Goal: Task Accomplishment & Management: Use online tool/utility

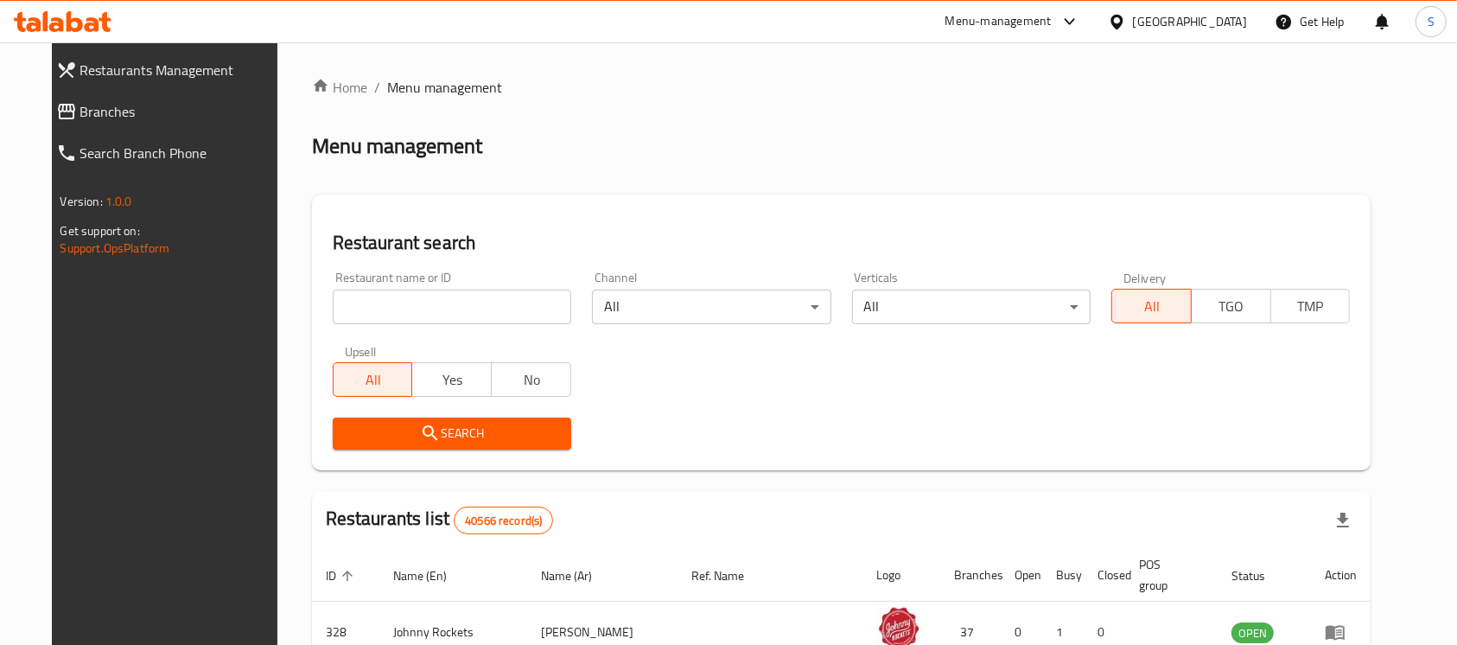
click at [173, 107] on span "Branches" at bounding box center [180, 111] width 201 height 21
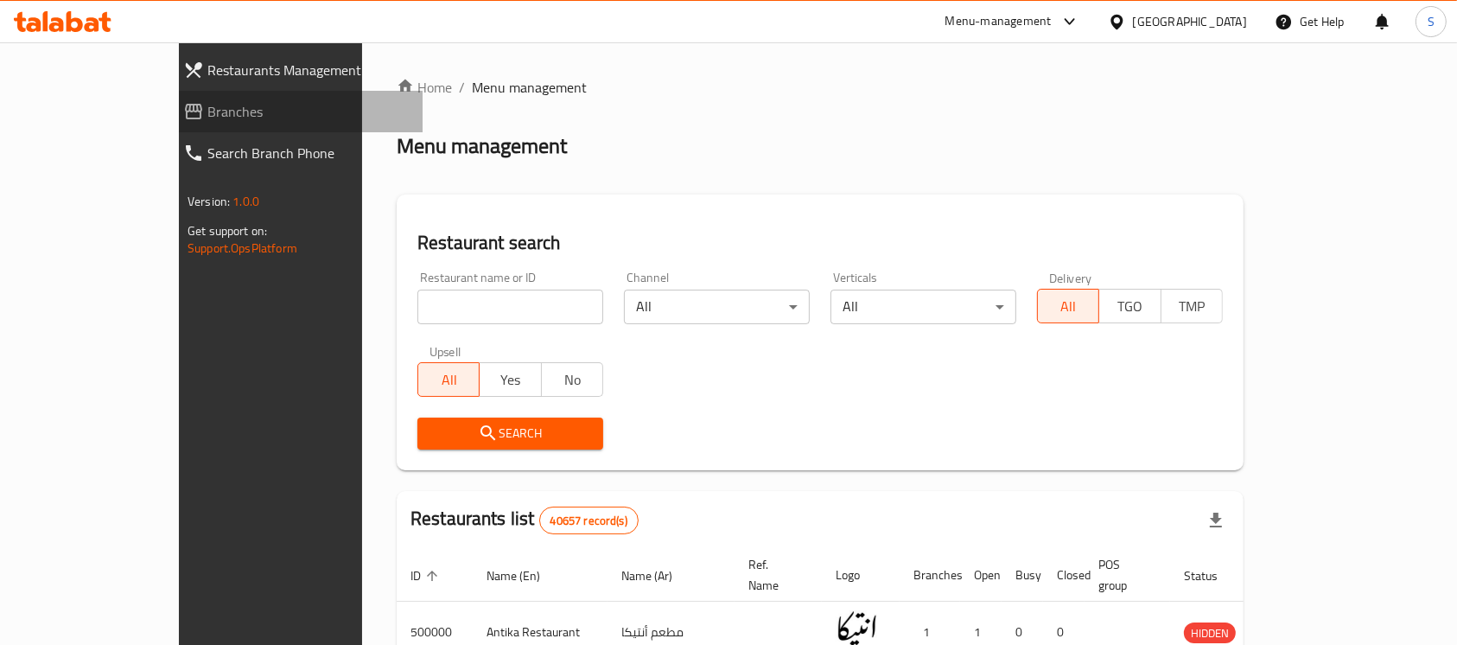
click at [207, 104] on span "Branches" at bounding box center [307, 111] width 201 height 21
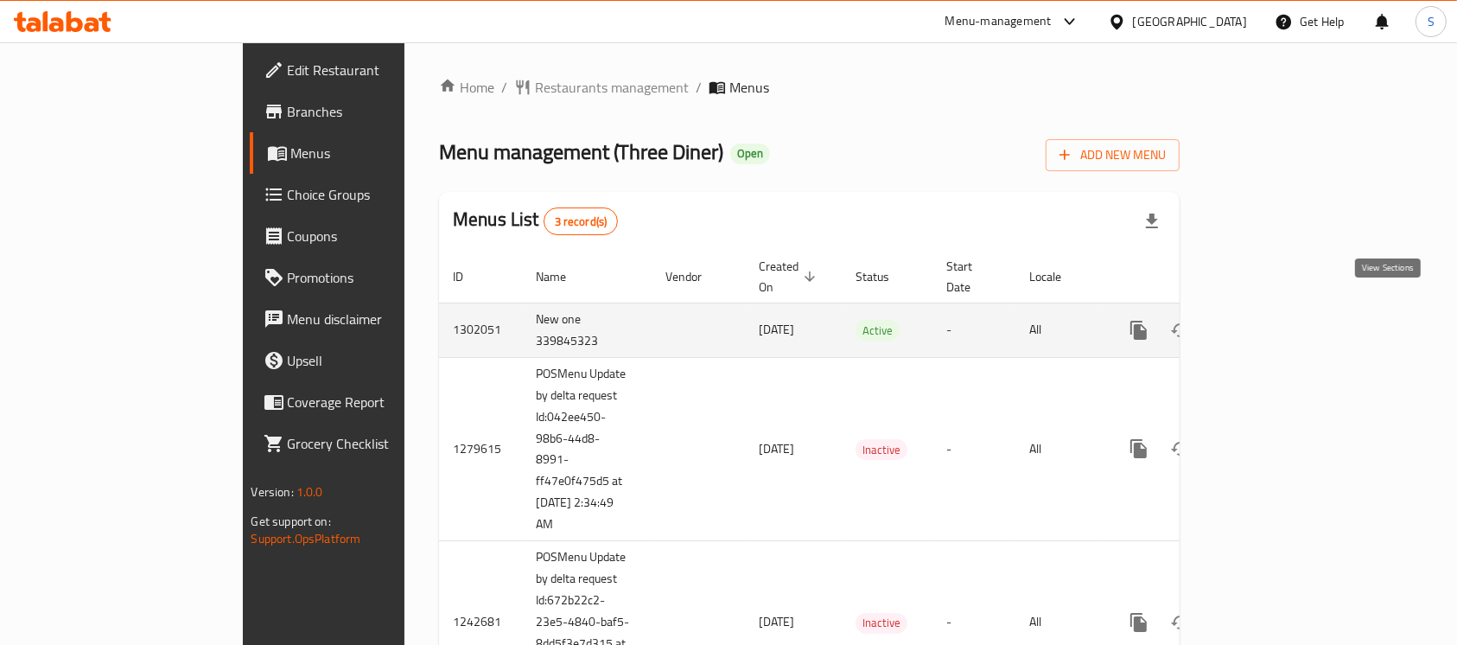
click at [1274, 320] on icon "enhanced table" at bounding box center [1263, 330] width 21 height 21
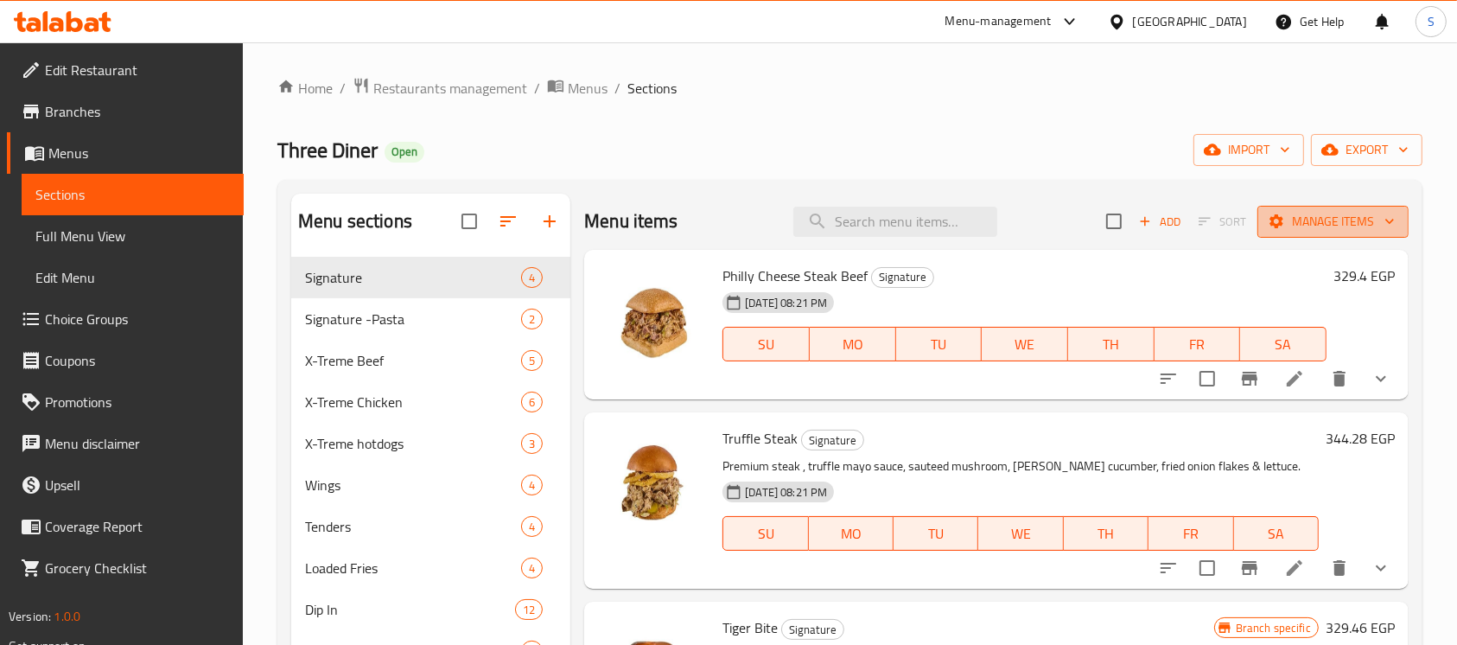
click at [1300, 225] on span "Manage items" at bounding box center [1333, 222] width 124 height 22
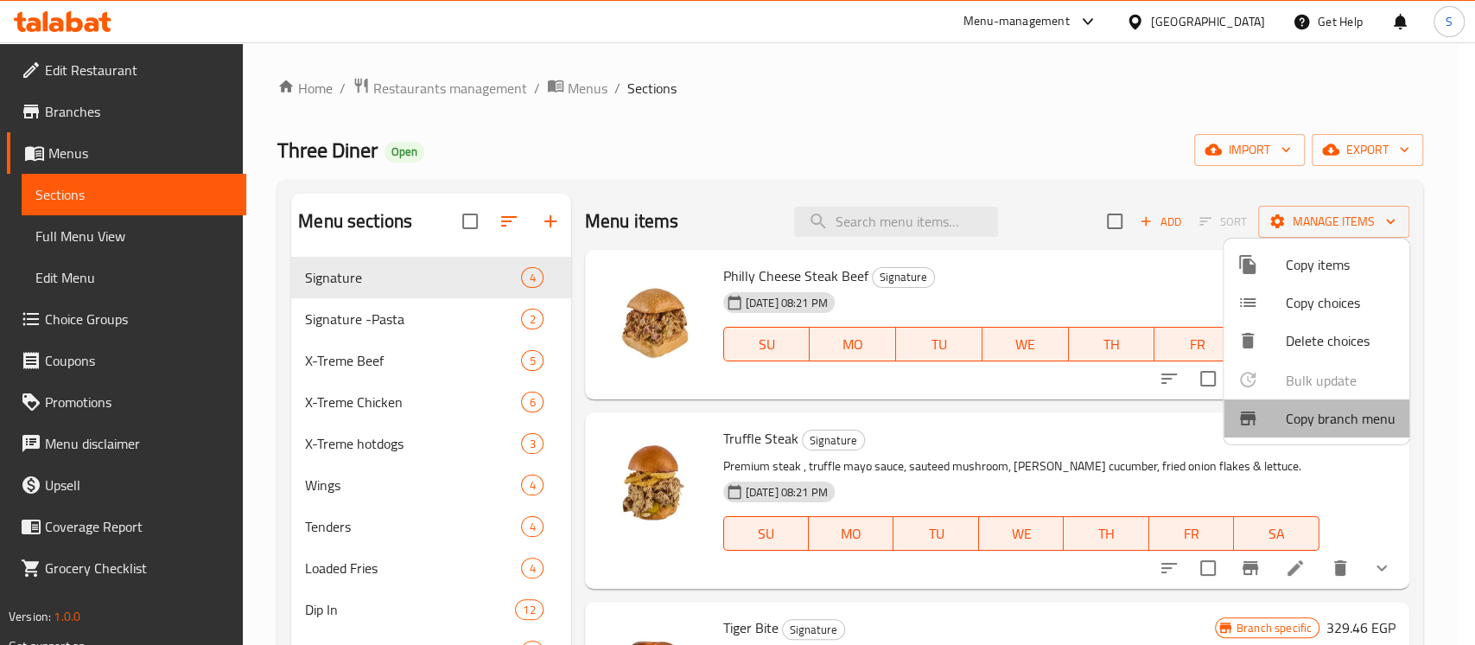
click at [1335, 415] on span "Copy branch menu" at bounding box center [1341, 418] width 110 height 21
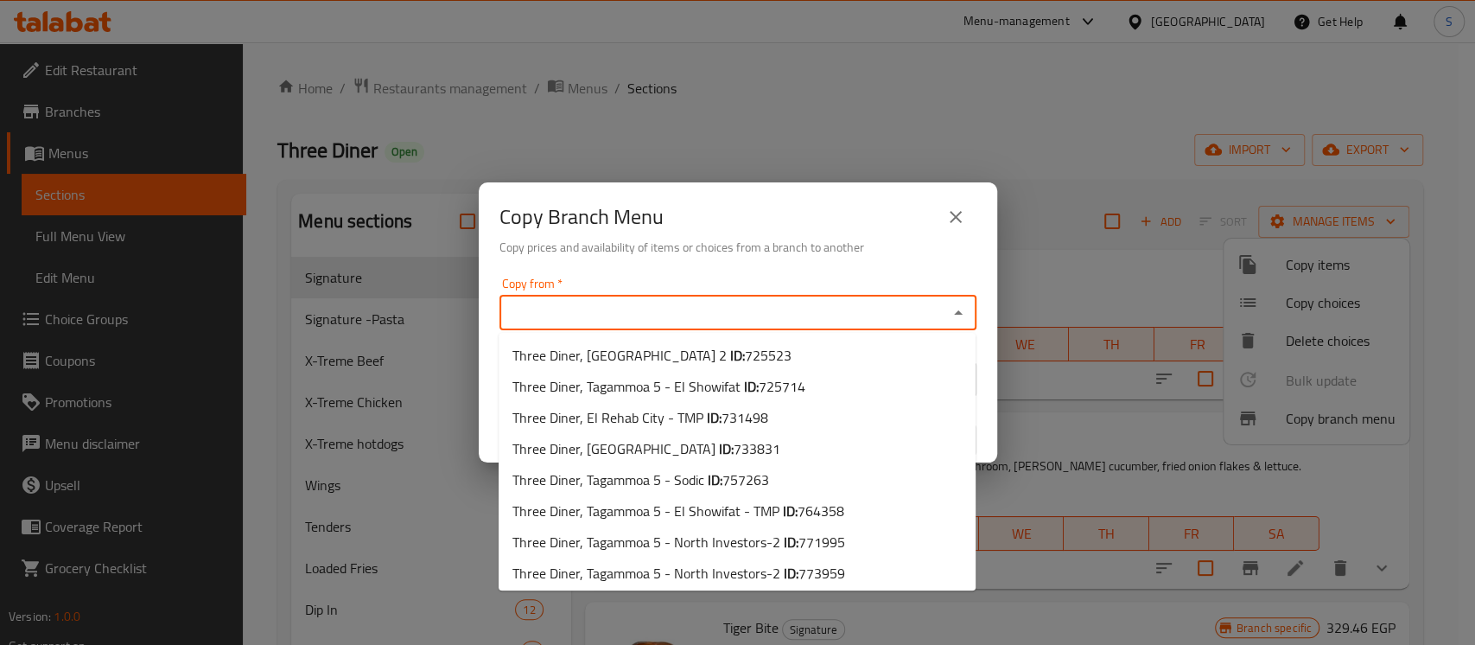
click at [913, 316] on input "Copy from   *" at bounding box center [724, 313] width 438 height 24
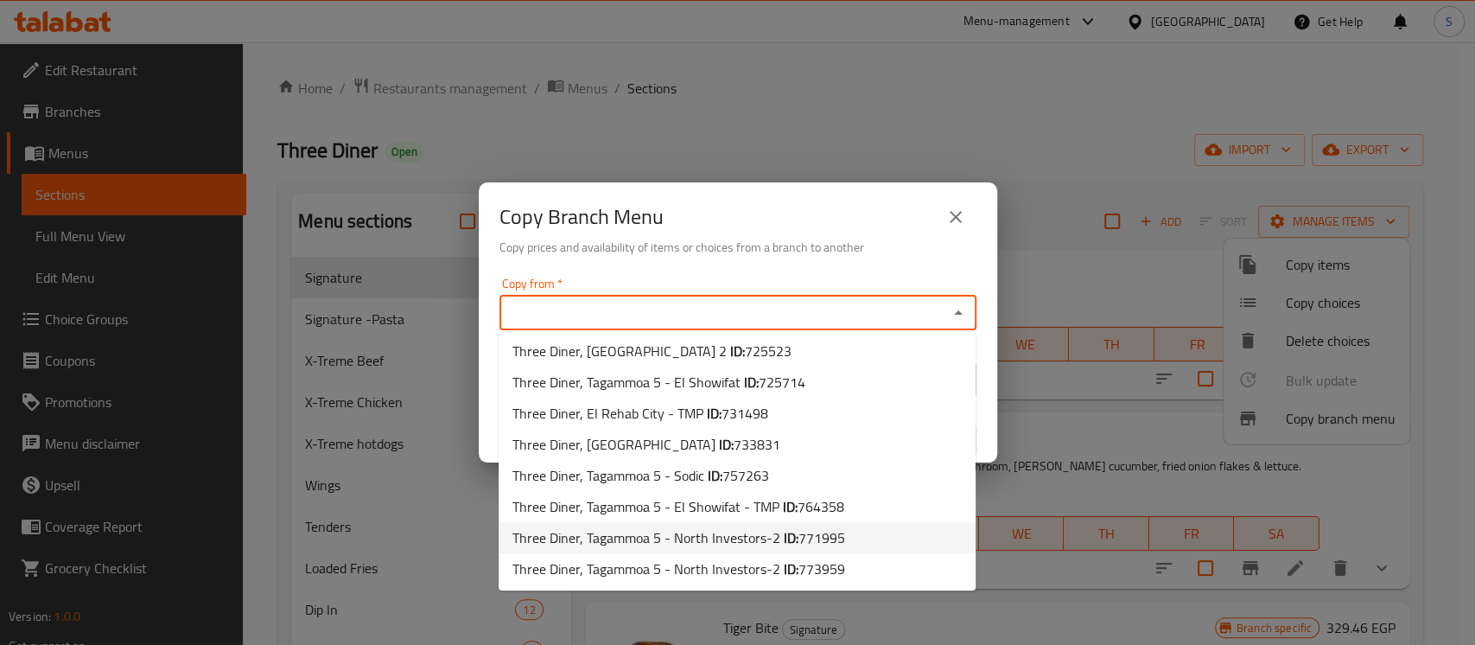
click at [759, 534] on span "Three Diner, Tagammoa 5 - North Investors-2 ID: 771995" at bounding box center [679, 537] width 333 height 21
type input "Three Diner, Tagammoa 5 - North Investors-2"
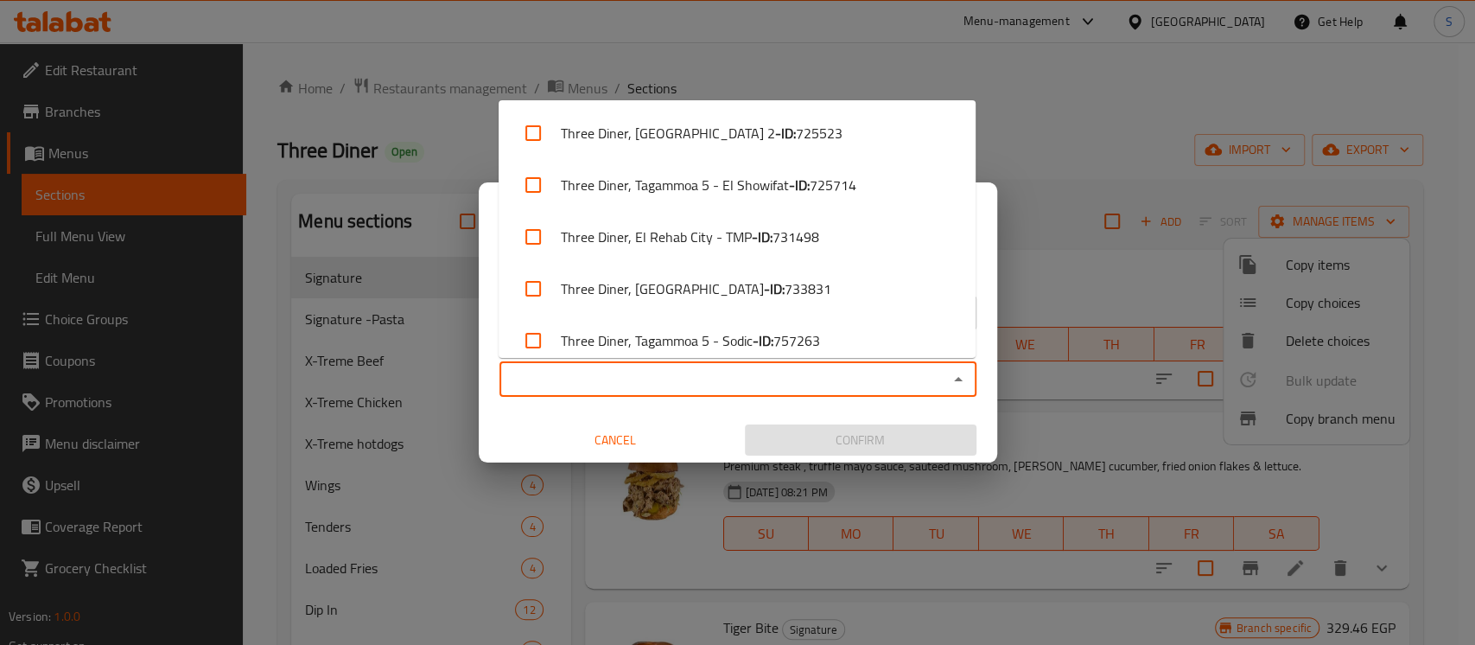
click at [834, 389] on input "Copy to   *" at bounding box center [724, 379] width 438 height 24
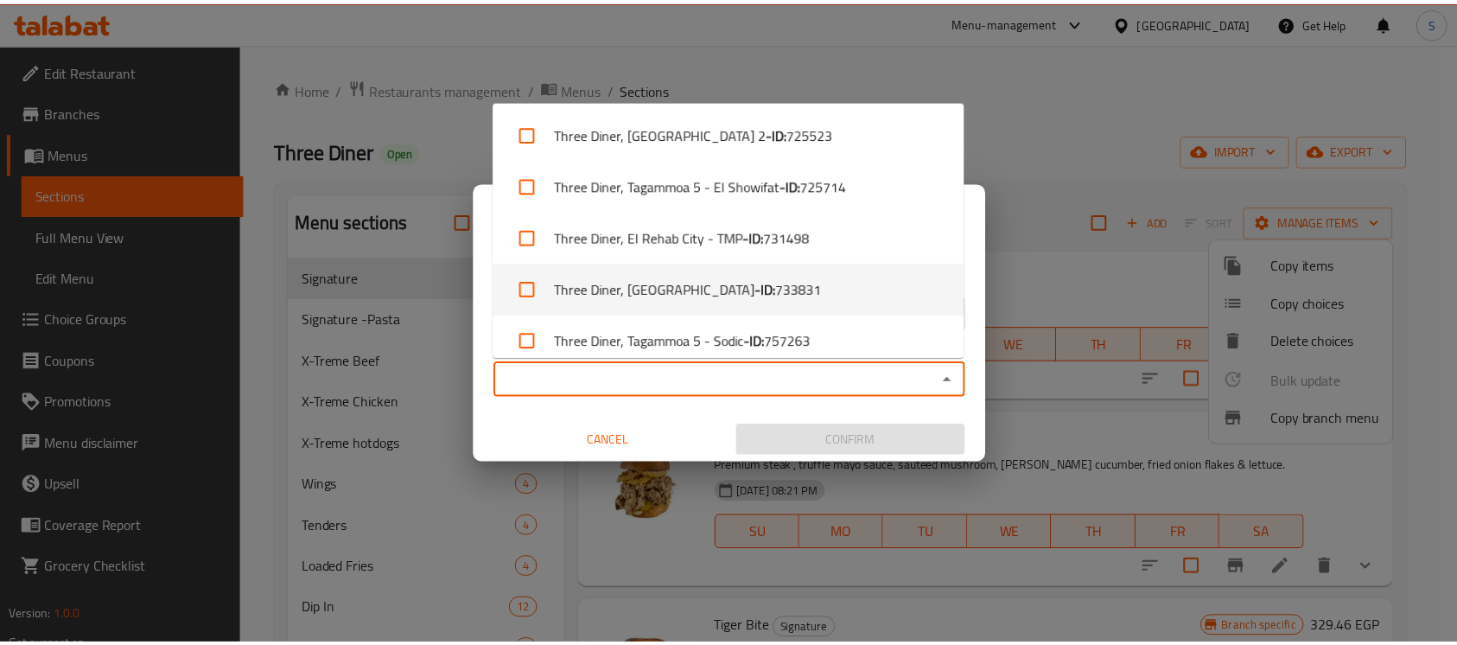
scroll to position [170, 0]
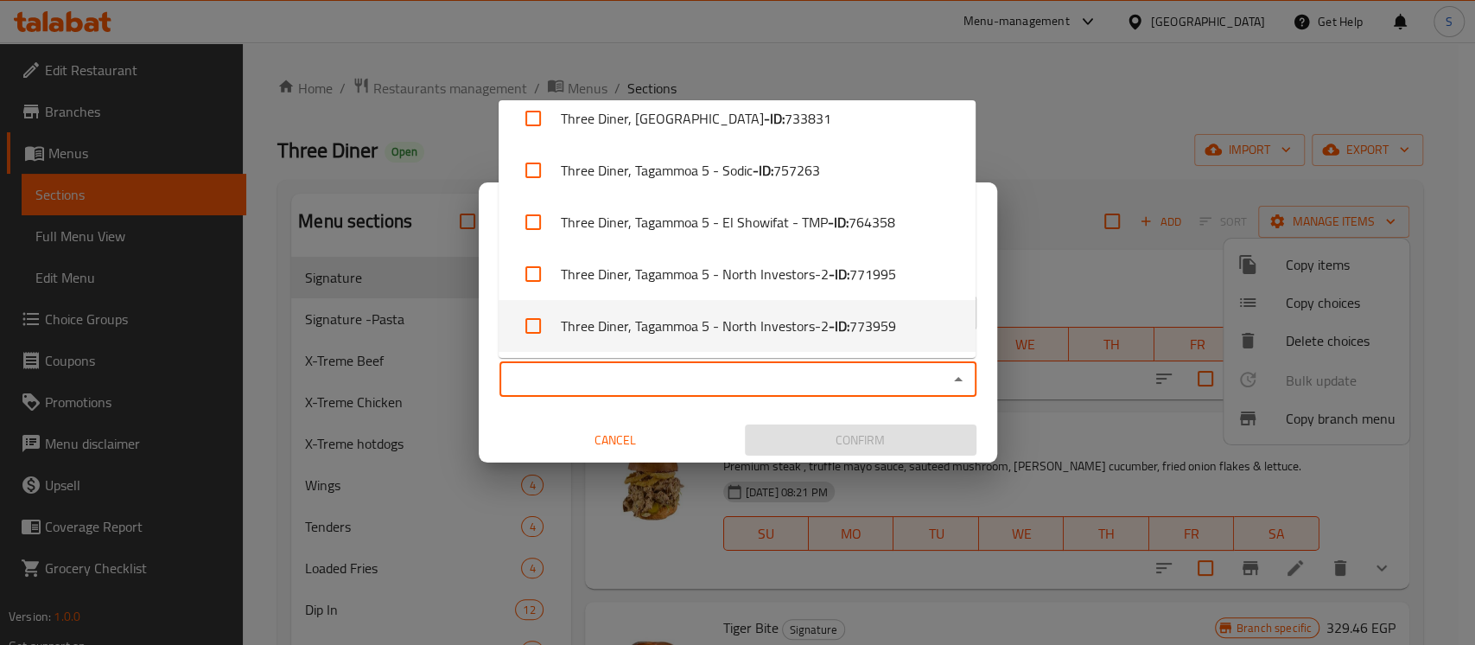
click at [765, 324] on li "Three Diner, Tagammoa 5 - North Investors-2 - ID: 773959" at bounding box center [737, 326] width 477 height 52
checkbox input "true"
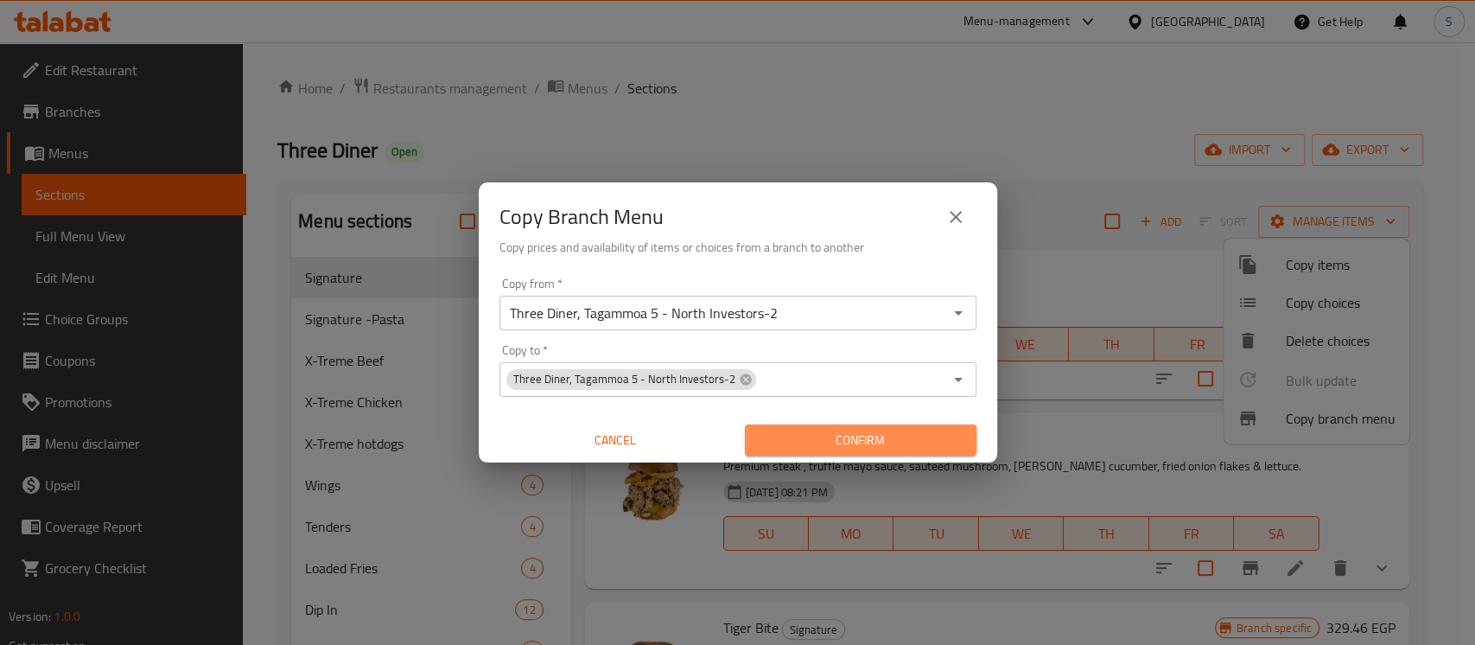
click at [845, 441] on span "Confirm" at bounding box center [861, 441] width 204 height 22
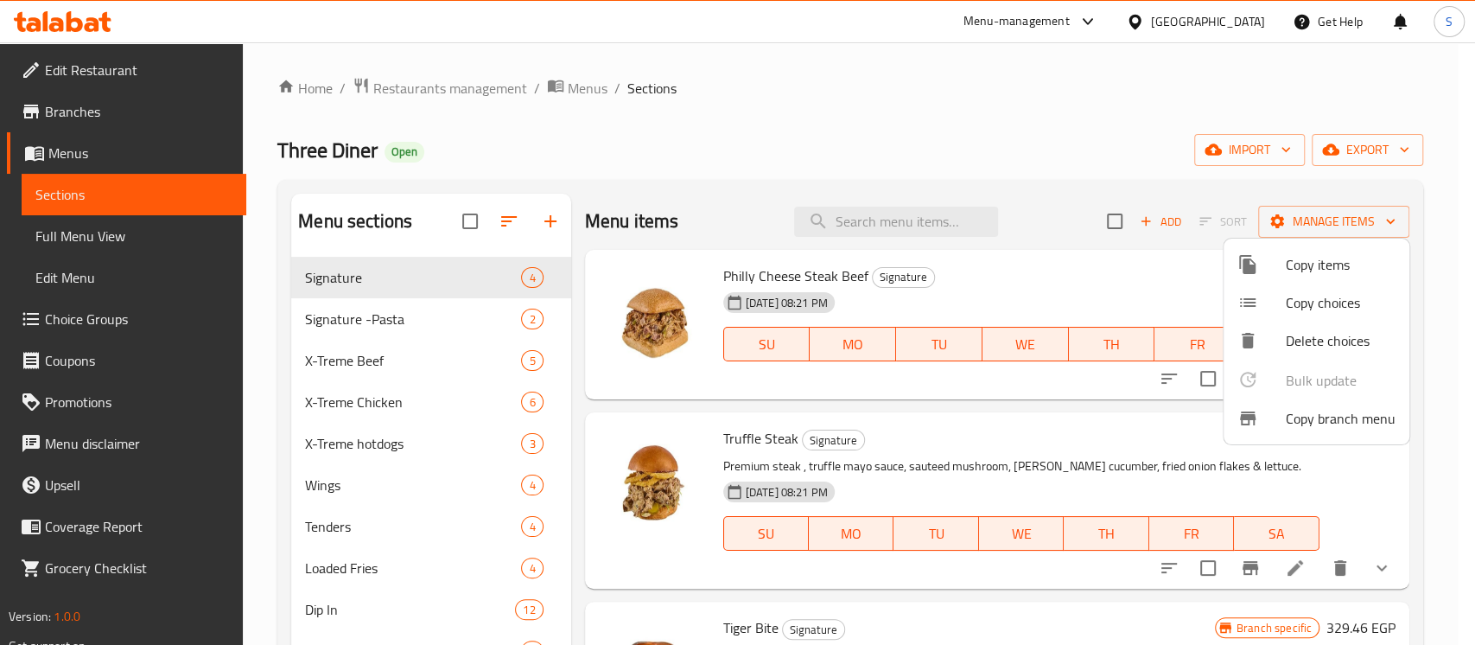
click at [118, 104] on div at bounding box center [737, 322] width 1475 height 645
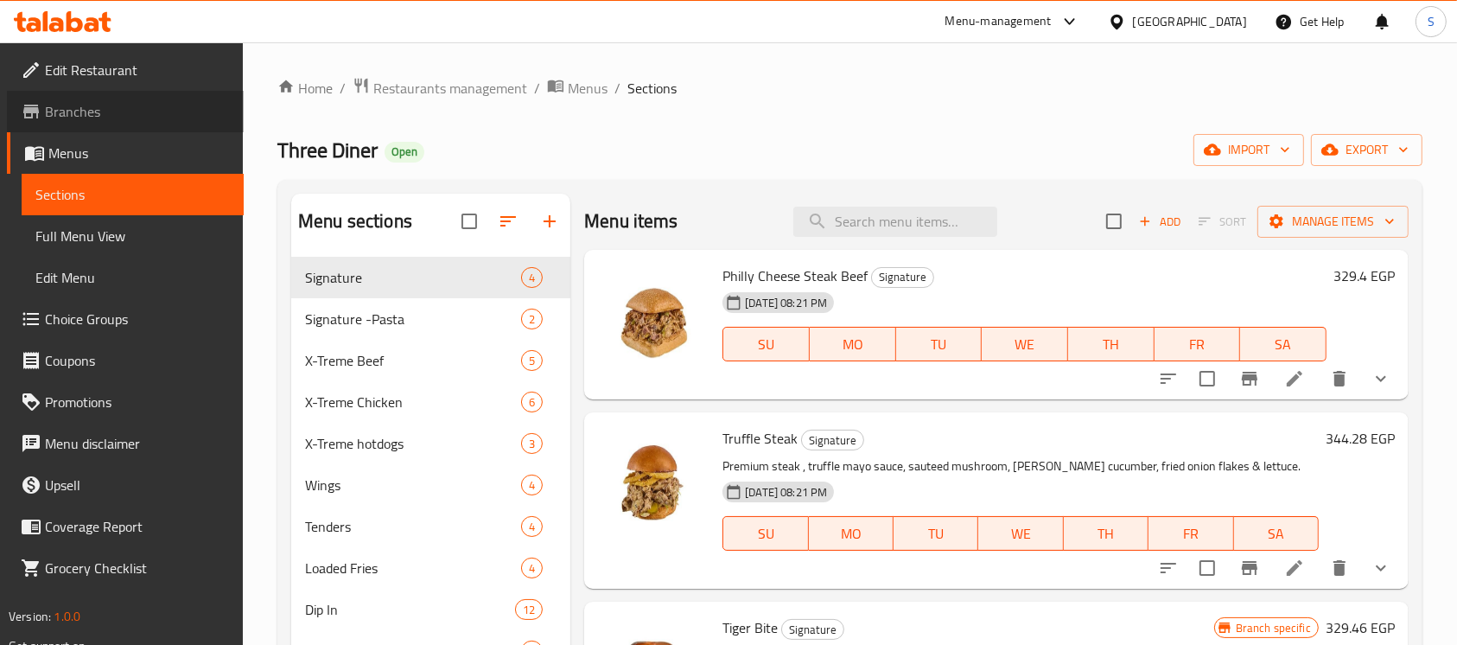
click at [118, 104] on span "Branches" at bounding box center [137, 111] width 185 height 21
